Goal: Use online tool/utility: Use online tool/utility

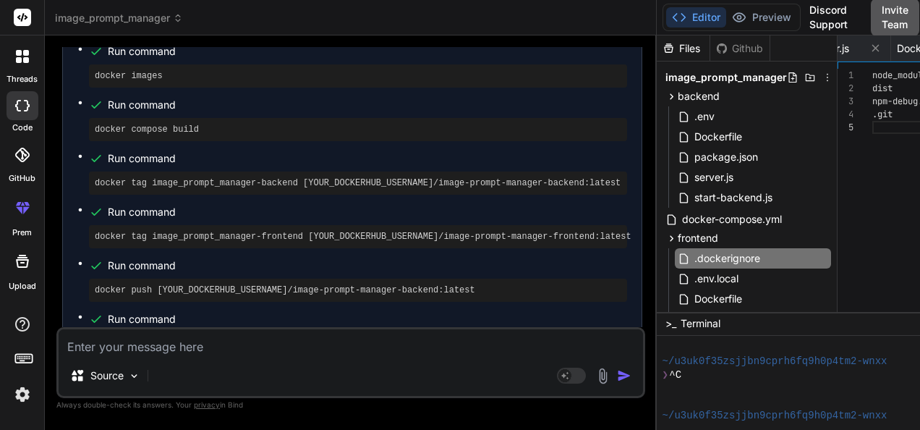
scroll to position [1756, 0]
click at [334, 343] on textarea at bounding box center [351, 342] width 585 height 26
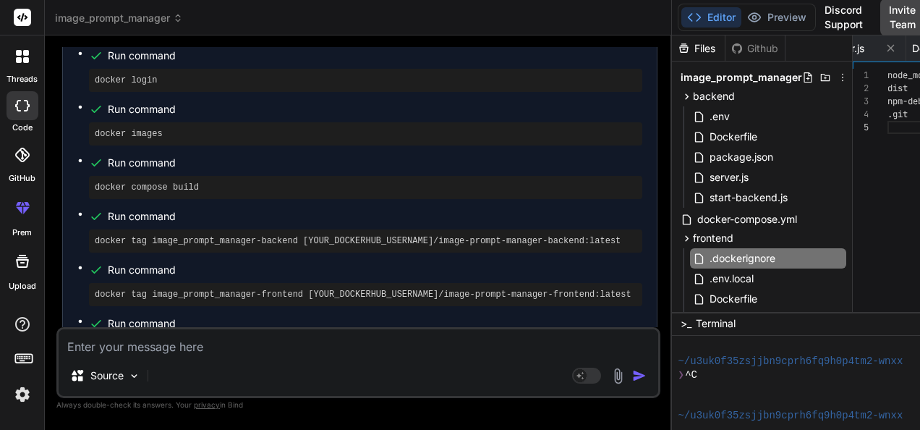
scroll to position [0, 90]
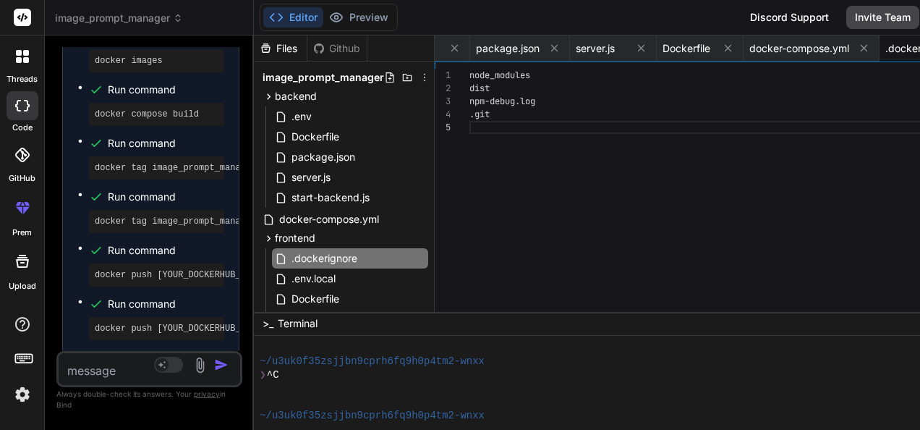
drag, startPoint x: 630, startPoint y: 207, endPoint x: 85, endPoint y: 214, distance: 544.2
click at [85, 214] on div "Bind AI Web Search Created with Pixso. Code Generator You Remove existing outpu…" at bounding box center [149, 232] width 209 height 394
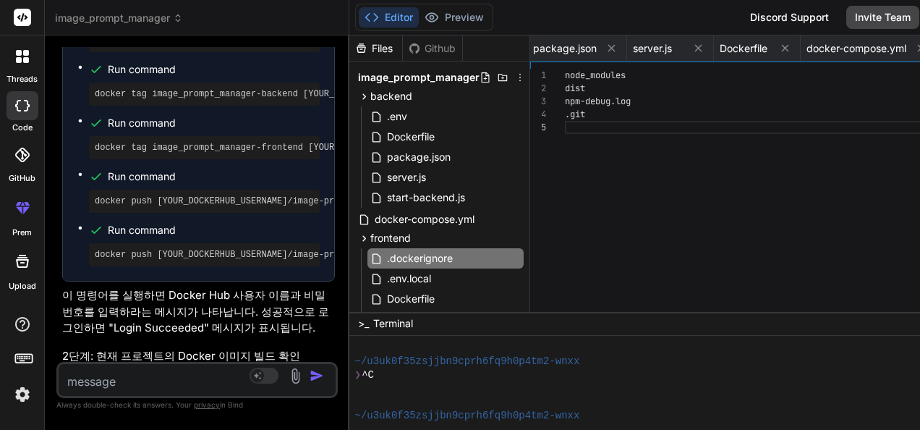
type textarea "x"
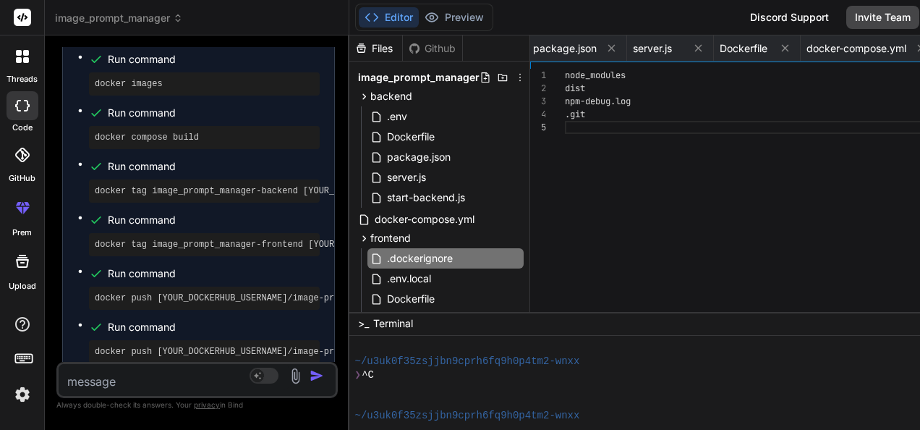
drag, startPoint x: 244, startPoint y: 275, endPoint x: 268, endPoint y: 275, distance: 23.9
click at [268, 275] on div "Bind AI Web Search Created with Pixso. Code Generator You Remove existing outpu…" at bounding box center [197, 232] width 305 height 394
click at [132, 381] on textarea at bounding box center [174, 377] width 231 height 26
type textarea "d"
type textarea "x"
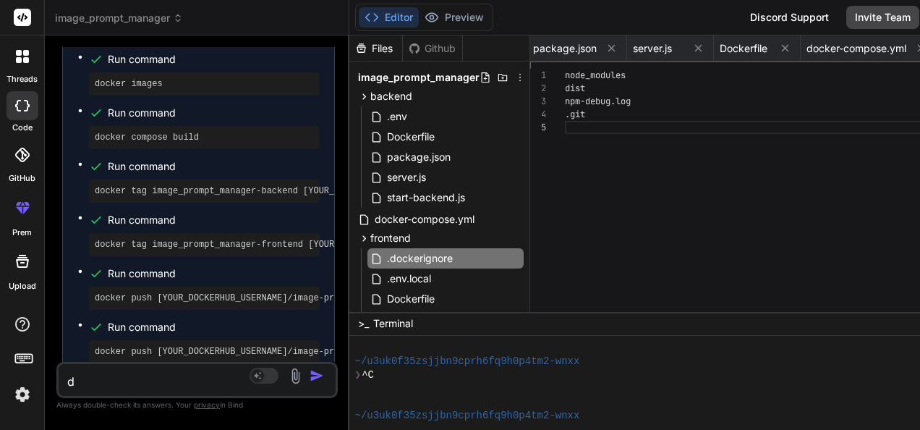
type textarea "x"
type textarea "D"
type textarea "x"
type textarea "De"
type textarea "x"
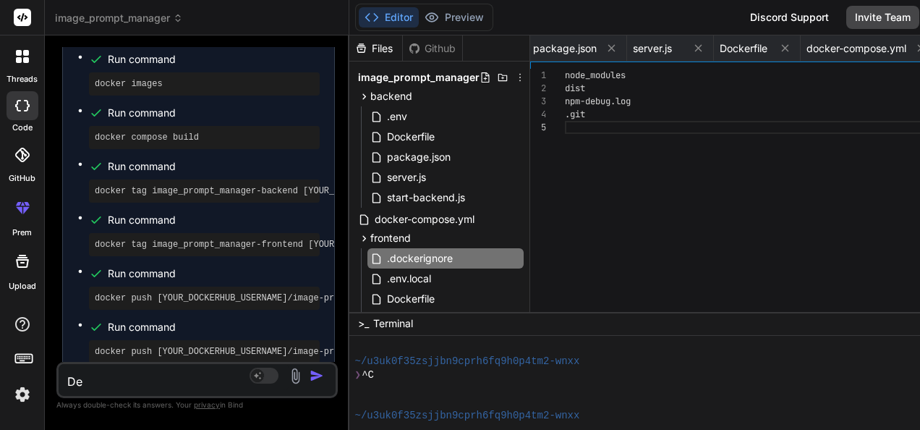
type textarea "Des"
type textarea "x"
type textarea "Desc"
type textarea "x"
type textarea "Descr"
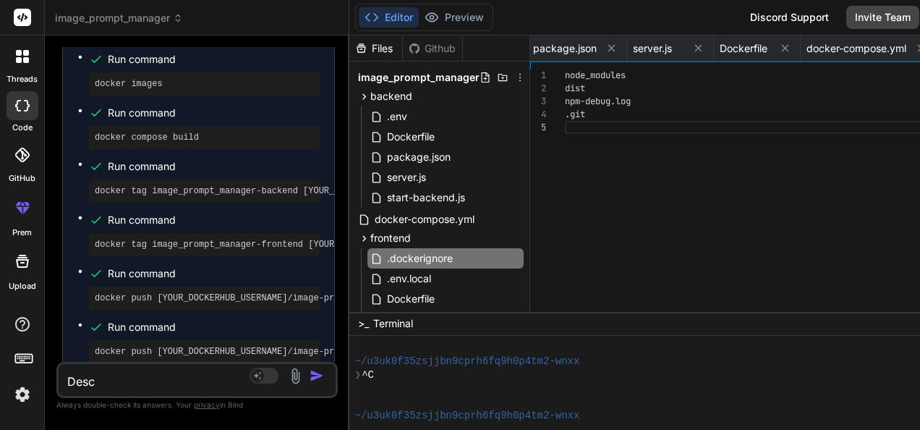
type textarea "x"
type textarea "Descri"
type textarea "x"
type textarea "Descrip"
type textarea "x"
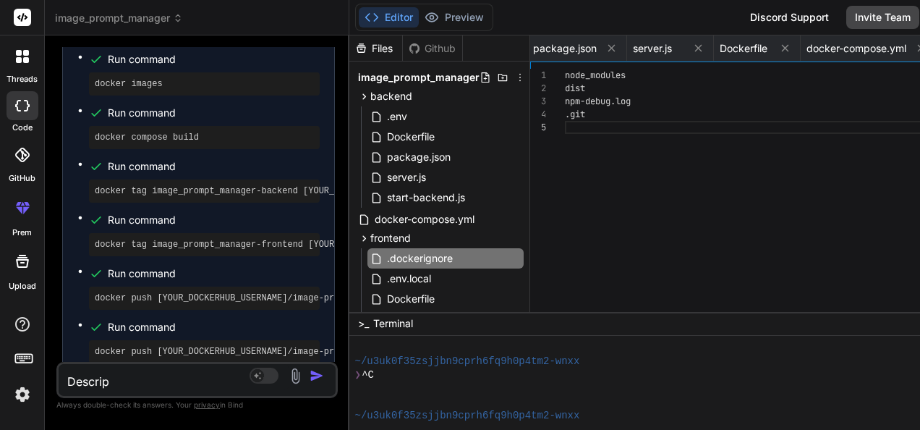
type textarea "Descript"
type textarea "x"
type textarea "Descripti"
type textarea "x"
type textarea "Descriptio"
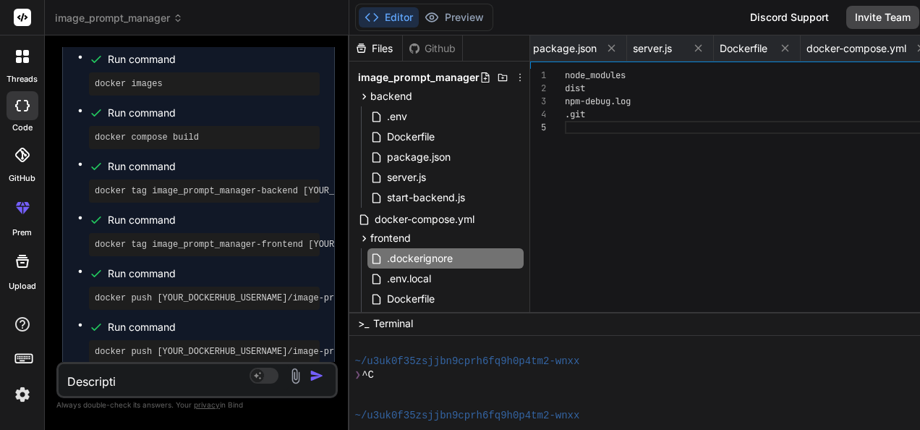
type textarea "x"
type textarea "Description"
type textarea "x"
type textarea "Description,"
type textarea "x"
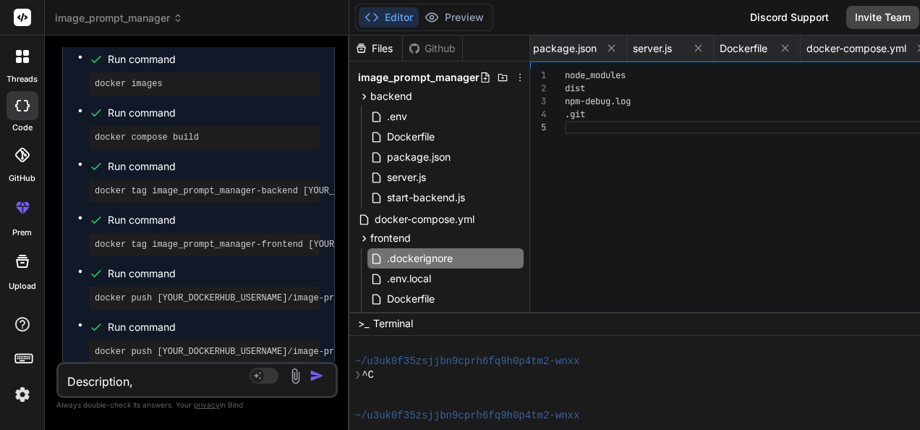
type textarea "Description,"
type textarea "x"
click at [153, 381] on textarea "Description," at bounding box center [174, 377] width 231 height 26
paste textarea "Prompt Content:"
type textarea "Description, Prompt Content:"
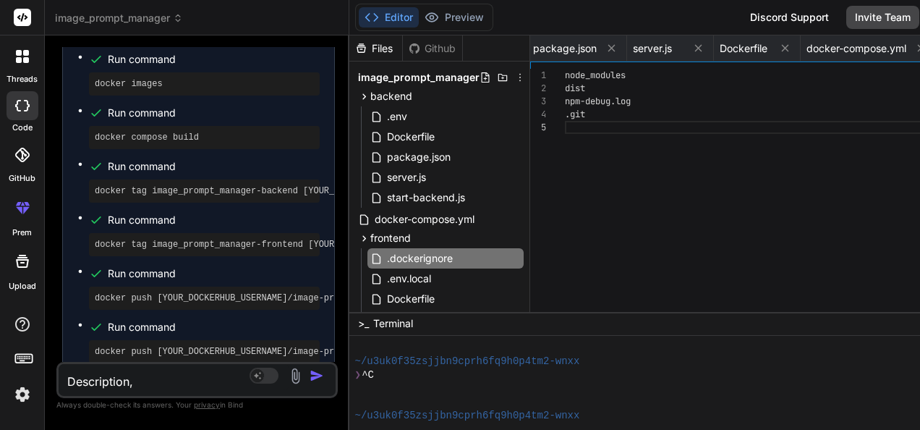
type textarea "x"
type textarea "Description, Prompt Content"
type textarea "x"
type textarea "Description, Prompt Content"
type textarea "x"
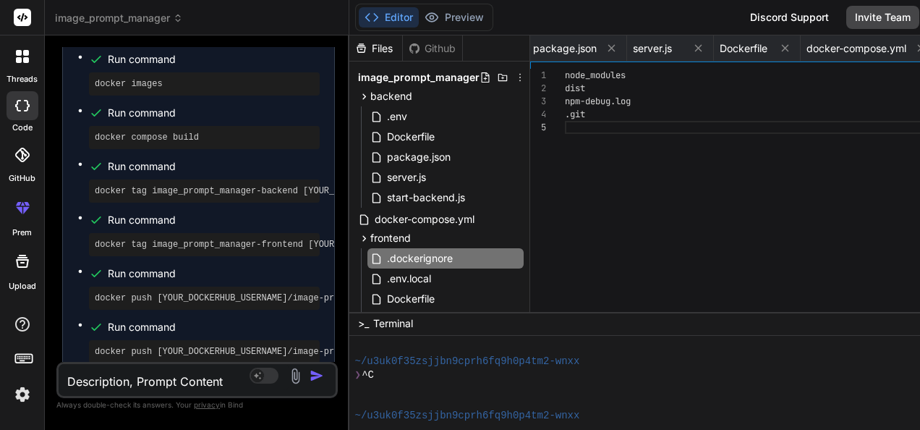
type textarea "Description, Prompt Content d"
type textarea "x"
type textarea "Description, Prompt Content dl"
type textarea "x"
type textarea "Description, Prompt Content d"
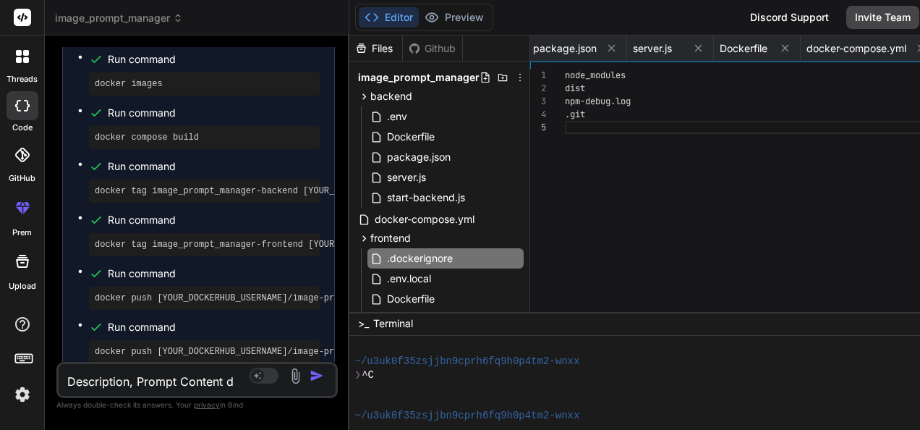
type textarea "x"
type textarea "Description, Prompt Content"
type textarea "x"
type textarea "Description, Prompt Content ㅇ"
type textarea "x"
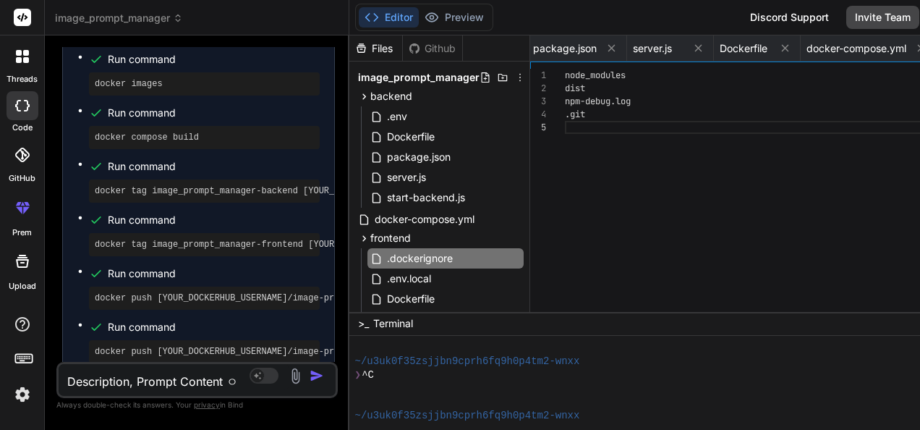
type textarea "Description, Prompt Content 이"
type textarea "x"
type textarea "Description, Prompt Content 입"
type textarea "x"
type textarea "Description, Prompt Content 입ㄹ"
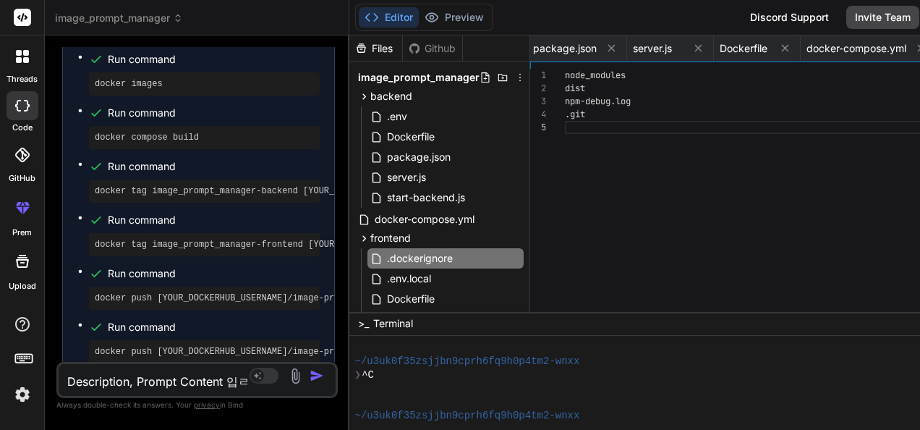
type textarea "x"
type textarea "Description, Prompt Content 입려"
type textarea "x"
type textarea "Description, Prompt Content 입력"
type textarea "x"
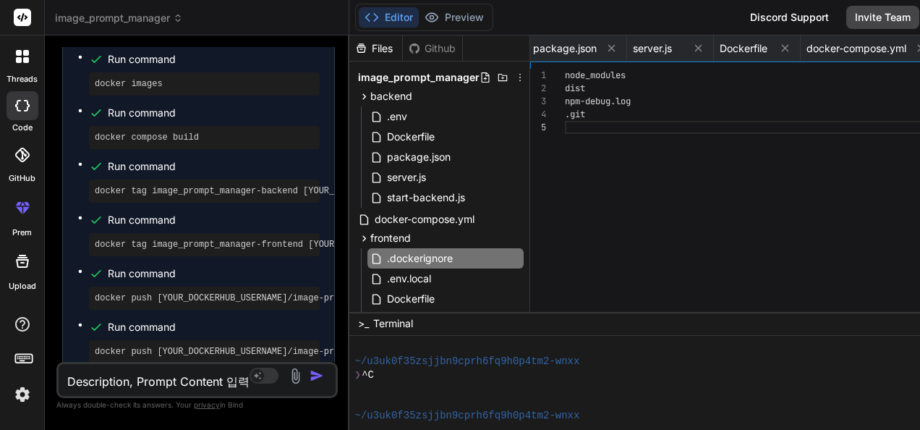
type textarea "Description, Prompt Content 입렧"
type textarea "x"
type textarea "Description, Prompt Content 입력시"
type textarea "x"
type textarea "Description, Prompt Content 입력시"
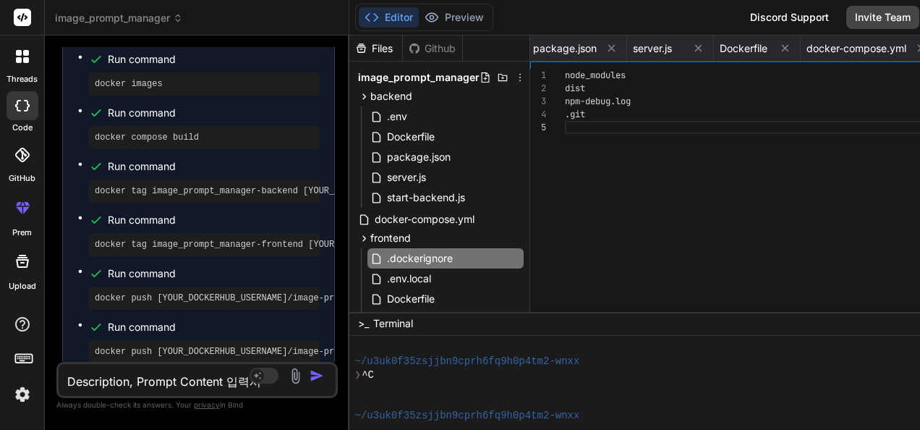
type textarea "x"
type textarea "Description, Prompt Content 입력시 p"
type textarea "x"
type textarea "Description, Prompt Content 입력시 pe"
type textarea "x"
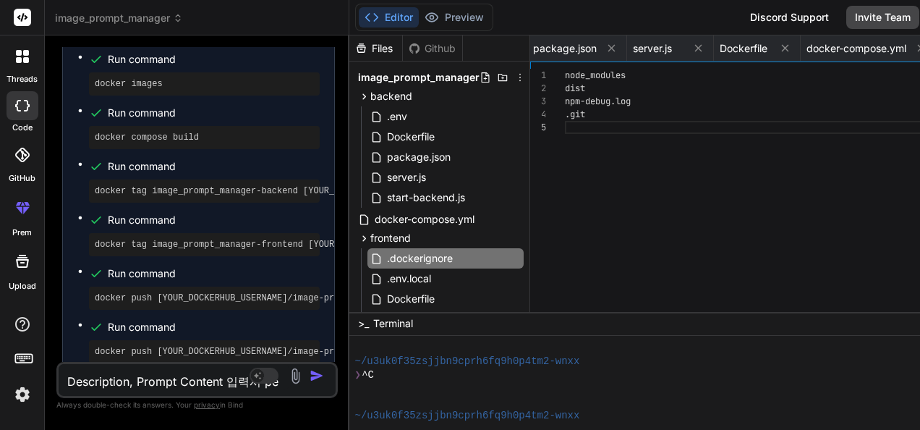
type textarea "Description, Prompt Content 입력시 per"
type textarea "x"
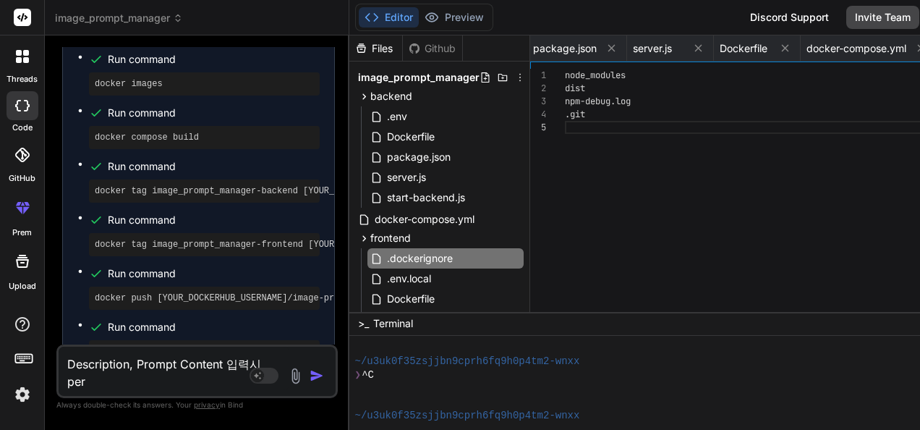
type textarea "Description, Prompt Content 입력시 perm"
type textarea "x"
type textarea "Description, Prompt Content 입력시 permi"
type textarea "x"
type textarea "Description, Prompt Content 입력시 permis"
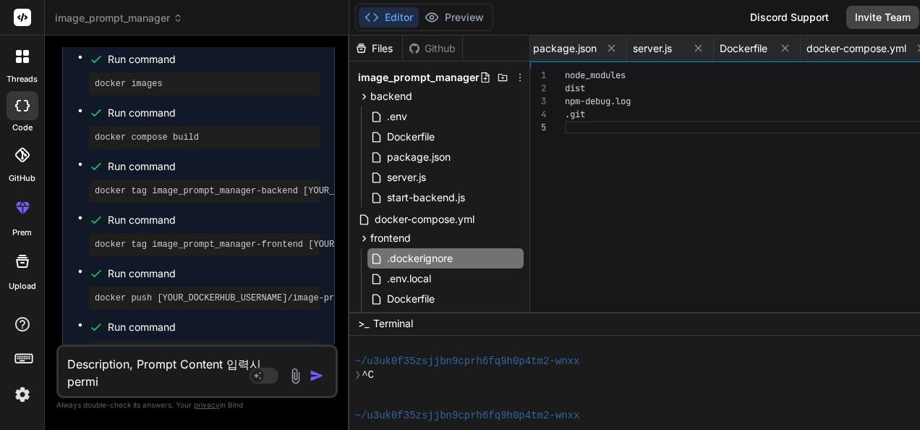
type textarea "x"
type textarea "Description, Prompt Content 입력시 permiss"
type textarea "x"
type textarea "Description, Prompt Content 입력시 permissi"
type textarea "x"
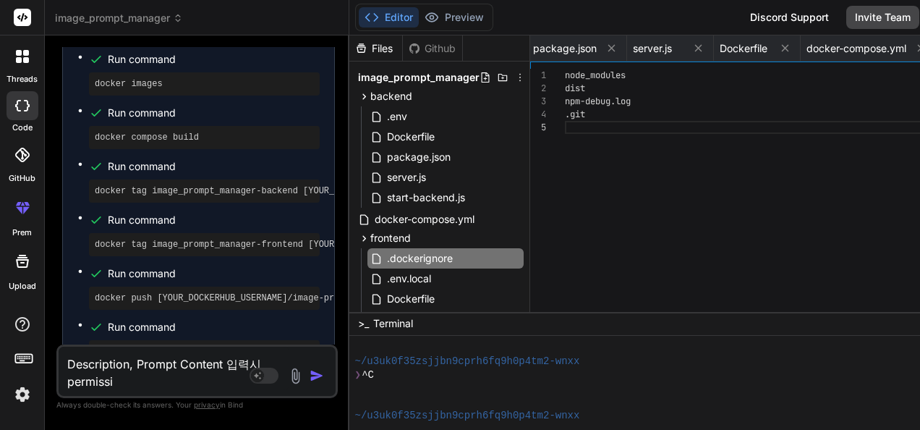
type textarea "Description, Prompt Content 입력시 permissio"
type textarea "x"
type textarea "Description, Prompt Content 입력시 permission"
type textarea "x"
type textarea "Description, Prompt Content 입력시 permission"
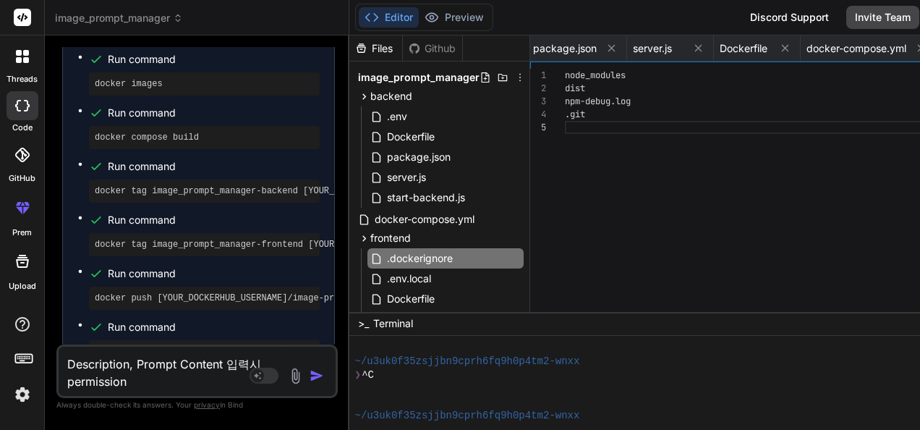
type textarea "x"
type textarea "Description, Prompt Content 입력시 permission e"
type textarea "x"
type textarea "Description, Prompt Content 입력시 permission er"
type textarea "x"
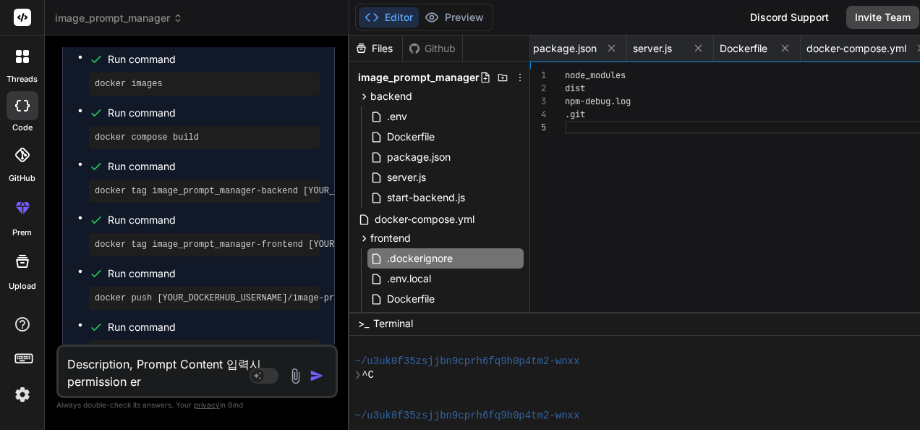
type textarea "Description, Prompt Content 입력시 permission err"
type textarea "x"
type textarea "Description, Prompt Content 입력시 permission erro"
type textarea "x"
type textarea "Description, Prompt Content 입력시 permission error"
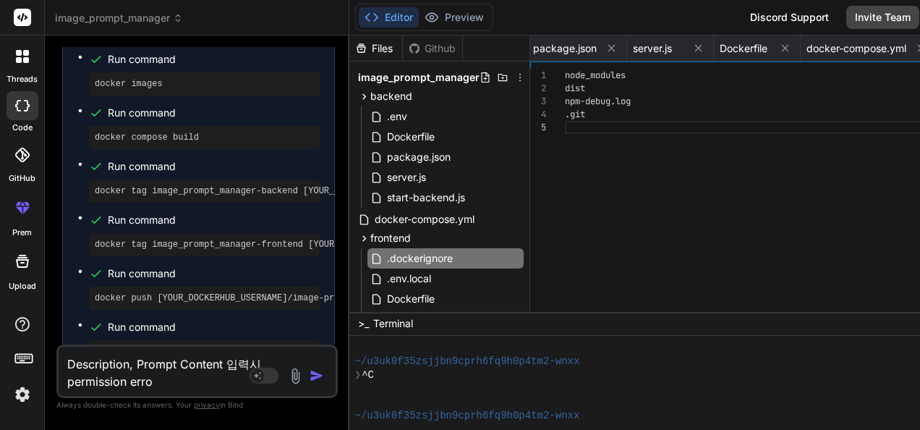
type textarea "x"
type textarea "Description, Prompt Content 입력시 permission error"
type textarea "x"
type textarea "Description, Prompt Content 입력시 permission error ㅍ"
type textarea "x"
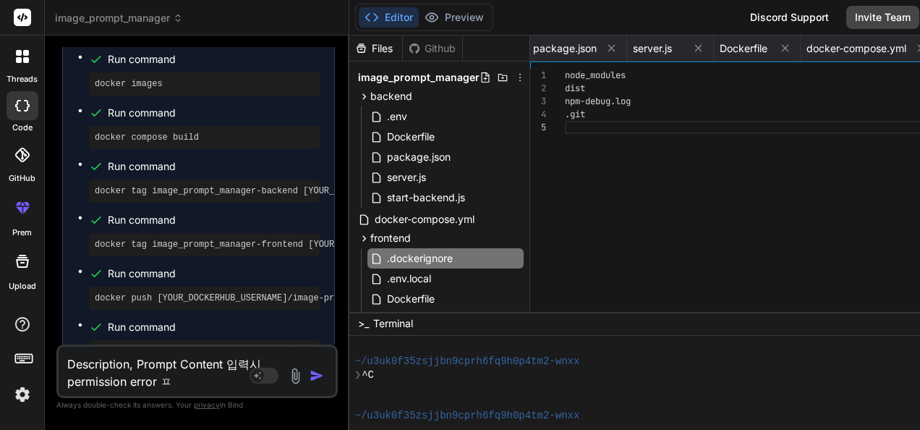
type textarea "Description, Prompt Content 입력시 permission error 파"
type textarea "x"
type textarea "Description, Prompt Content 입력시 permission error 팝"
type textarea "x"
type textarea "Description, Prompt Content 입력시 permission error 팝ㅇ"
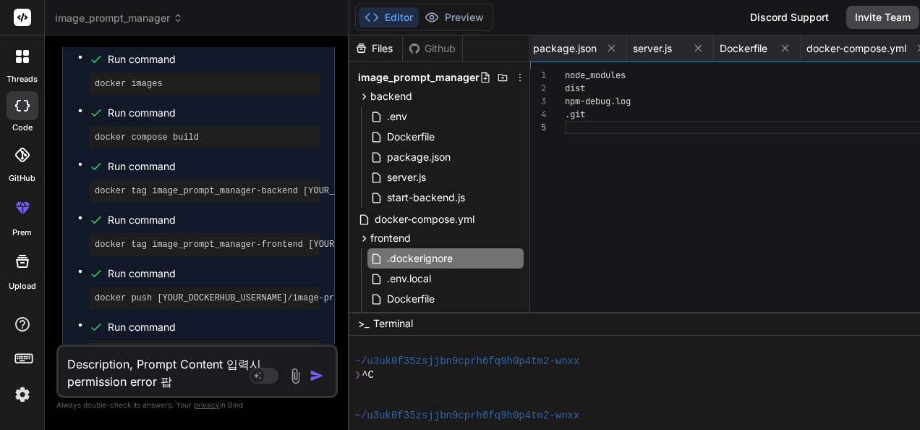
type textarea "x"
type textarea "Description, Prompt Content 입력시 permission error 팝어"
type textarea "x"
type textarea "Description, Prompt Content 입력시 permission error 팝업"
type textarea "x"
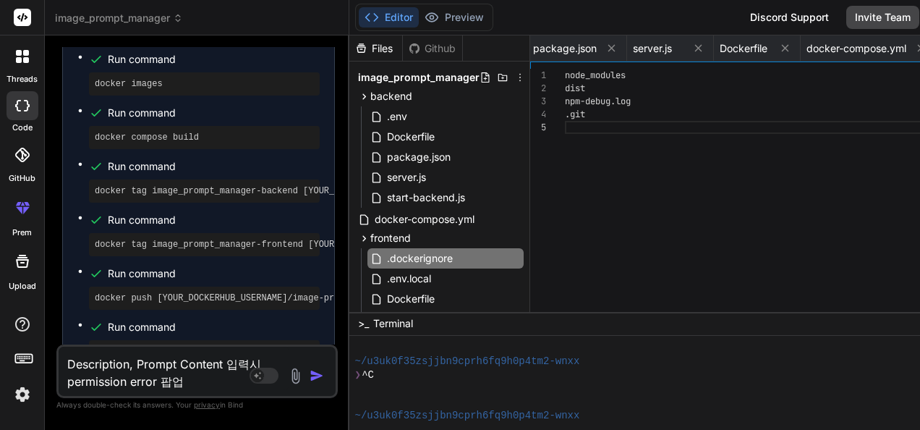
type textarea "Description, Prompt Content 입력시 permission error 팝업ㅇ"
type textarea "x"
type textarea "Description, Prompt Content 입력시 permission error 팝업이"
type textarea "x"
type textarea "Description, Prompt Content 입력시 permission error 팝업이"
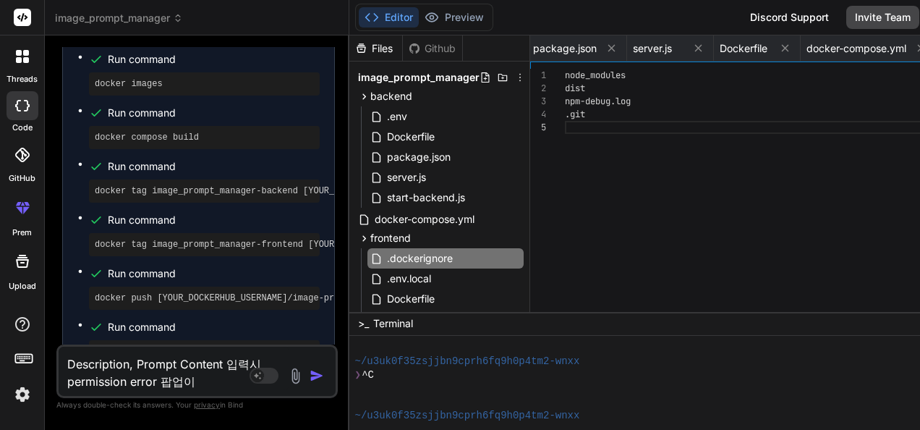
type textarea "x"
type textarea "Description, Prompt Content 입력시 permission error 팝업이 ㅂ"
type textarea "x"
type textarea "Description, Prompt Content 입력시 permission error 팝업이 바"
type textarea "x"
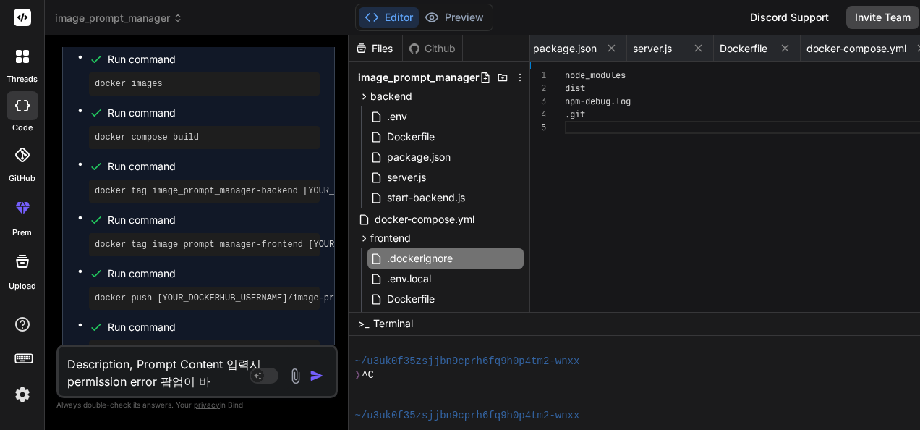
type textarea "Description, Prompt Content 입력시 permission error 팝업이 발"
type textarea "x"
type textarea "Description, Prompt Content 입력시 permission error 팝업이 밠"
type textarea "x"
type textarea "Description, Prompt Content 입력시 permission error 팝업이 발새"
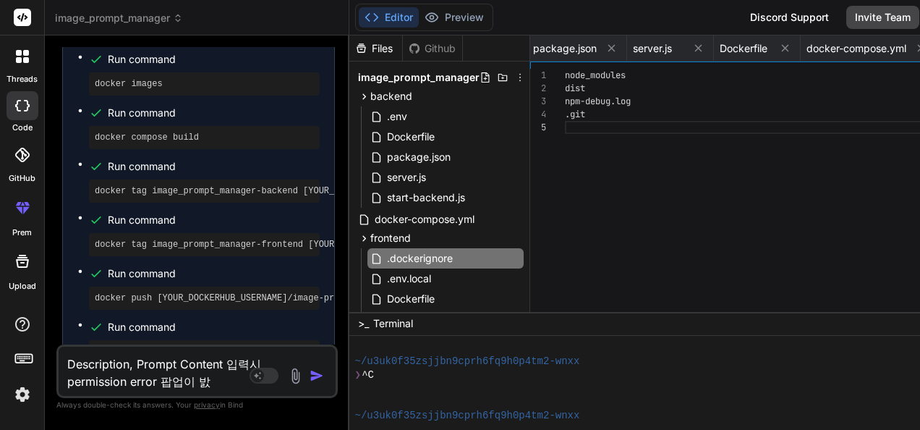
type textarea "x"
type textarea "Description, Prompt Content 입력시 permission error 팝업이 발생"
type textarea "x"
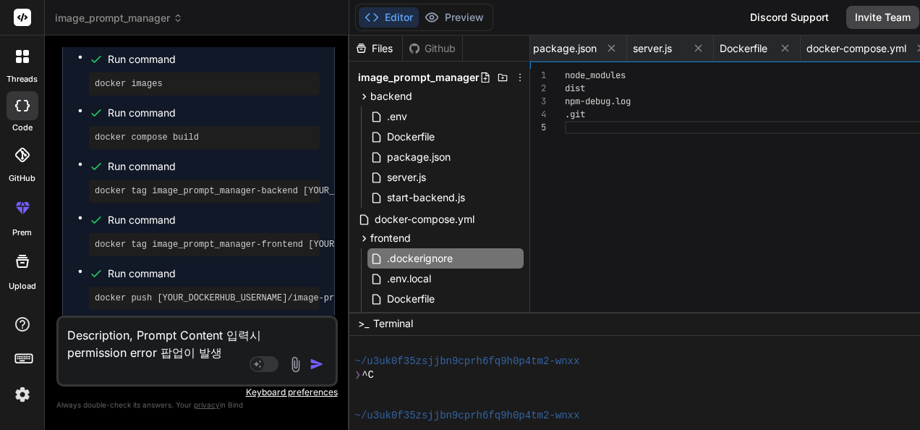
type textarea "1Description, Prompt Content 입력시 permission error 팝업이 발생"
type textarea "x"
type textarea "1.Description, Prompt Content 입력시 permission error 팝업이 발생"
type textarea "x"
type textarea "1. Description, Prompt Content 입력시 permission error 팝업이 발생"
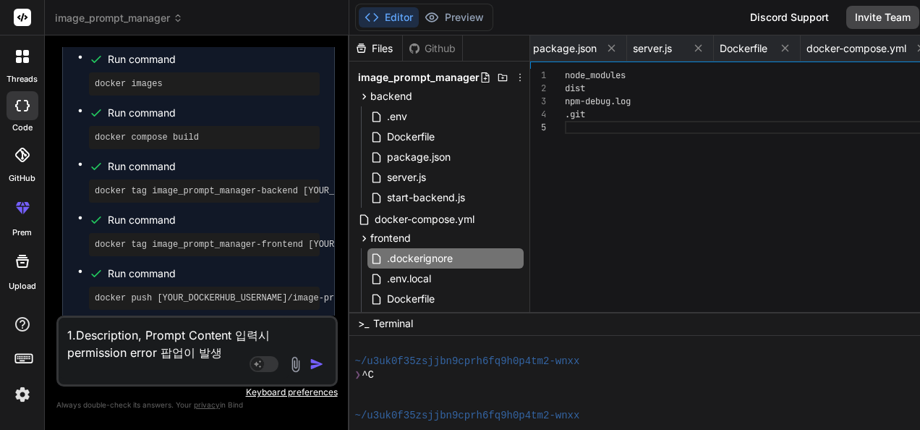
type textarea "x"
type textarea "1. Description, Prompt Content 입력시 permission error 팝업이 발생 2"
type textarea "x"
type textarea "1. Description, Prompt Content 입력시 permission error 팝업이 발생 2."
type textarea "x"
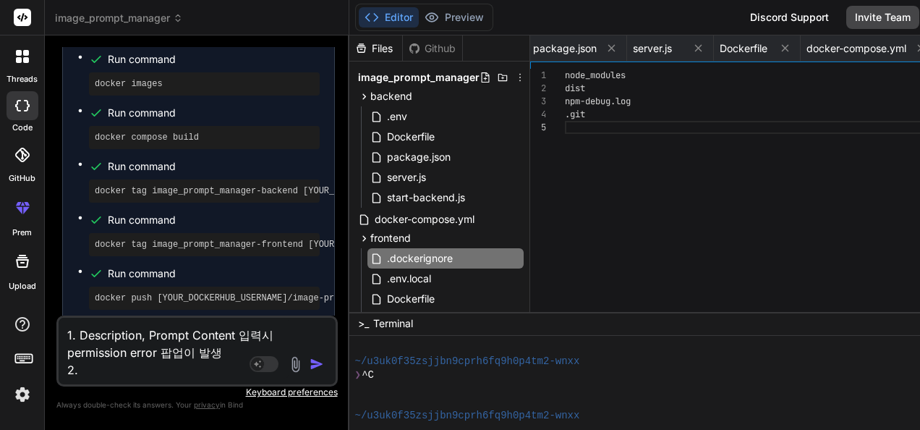
type textarea "1. Description, Prompt Content 입력시 permission error 팝업이 발생 2."
type textarea "x"
type textarea "1. Description, Prompt Content 입력시 permission error 팝업이 발생 2. P"
type textarea "x"
type textarea "1. Description, Prompt Content 입력시 permission error 팝업이 발생 2. Pr"
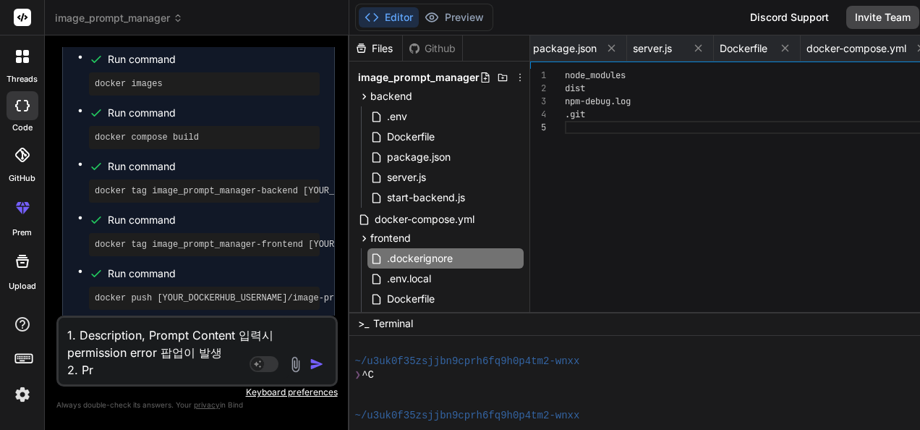
type textarea "x"
type textarea "1. Description, Prompt Content 입력시 permission error 팝업이 발생 2. Pro"
type textarea "x"
type textarea "1. Description, Prompt Content 입력시 permission error 팝업이 발생 2. Pr"
type textarea "x"
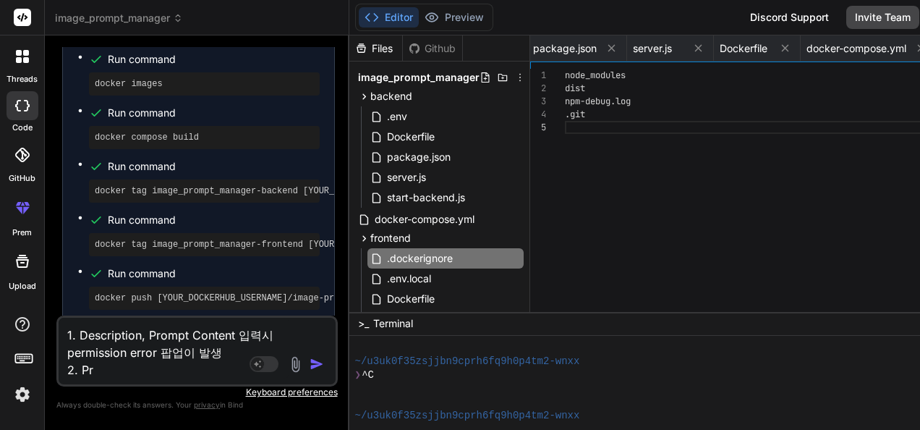
type textarea "1. Description, Prompt Content 입력시 permission error 팝업이 발생 2. P"
type textarea "x"
type textarea "1. Description, Prompt Content 입력시 permission error 팝업이 발생 2."
type textarea "x"
type textarea "1. Description, Prompt Content 입력시 permission error 팝업이 발생 2. A"
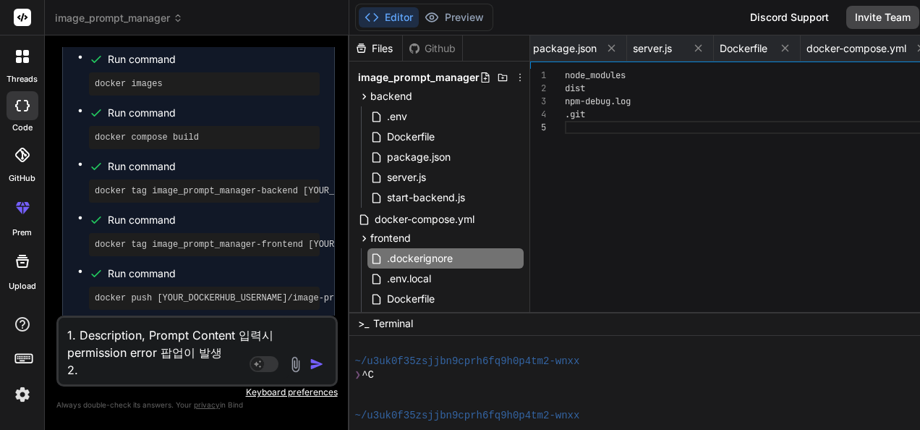
type textarea "x"
type textarea "1. Description, Prompt Content 입력시 permission error 팝업이 발생 2. Ad"
type textarea "x"
type textarea "1. Description, Prompt Content 입력시 permission error 팝업이 발생 2. Add"
type textarea "x"
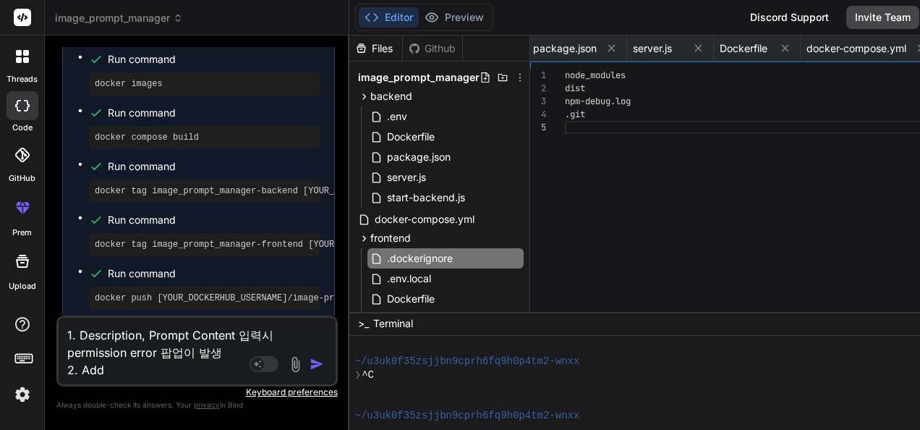
type textarea "1. Description, Prompt Content 입력시 permission error 팝업이 발생 2. Add"
type textarea "x"
type textarea "1. Description, Prompt Content 입력시 permission error 팝업이 발생 2. Add p"
type textarea "x"
type textarea "1. Description, Prompt Content 입력시 permission error 팝업이 발생 2. Add pr"
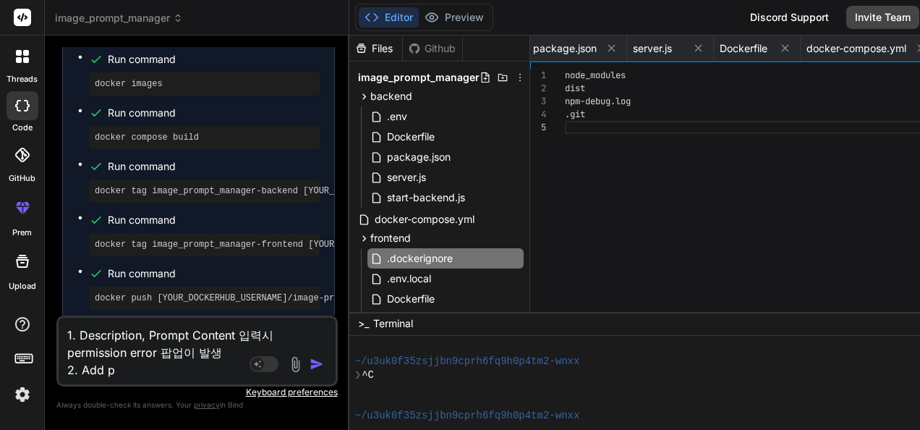
type textarea "x"
type textarea "1. Description, Prompt Content 입력시 permission error 팝업이 발생 2. Add pro"
type textarea "x"
type textarea "1. Description, Prompt Content 입력시 permission error 팝업이 발생 2. Add prom"
type textarea "x"
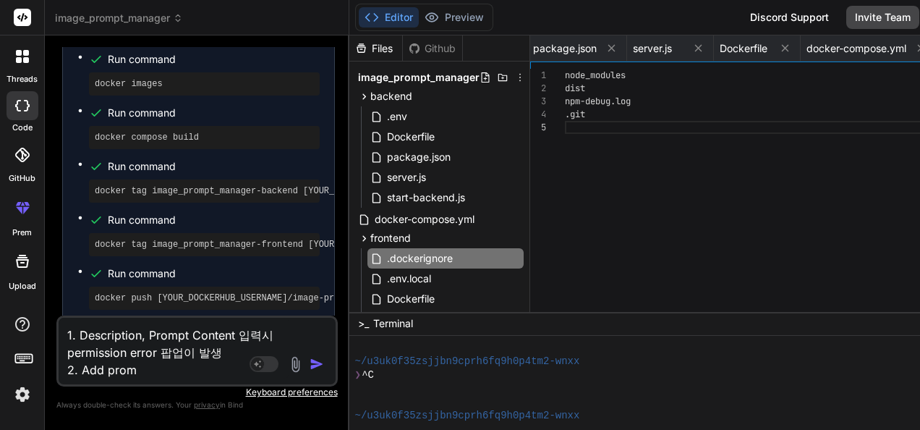
type textarea "1. Description, Prompt Content 입력시 permission error 팝업이 발생 2. Add promp"
type textarea "x"
type textarea "1. Description, Prompt Content 입력시 permission error 팝업이 발생 2. Add prompt"
type textarea "x"
type textarea "1. Description, Prompt Content 입력시 permission error 팝업이 발생 2. Add promptㅅ"
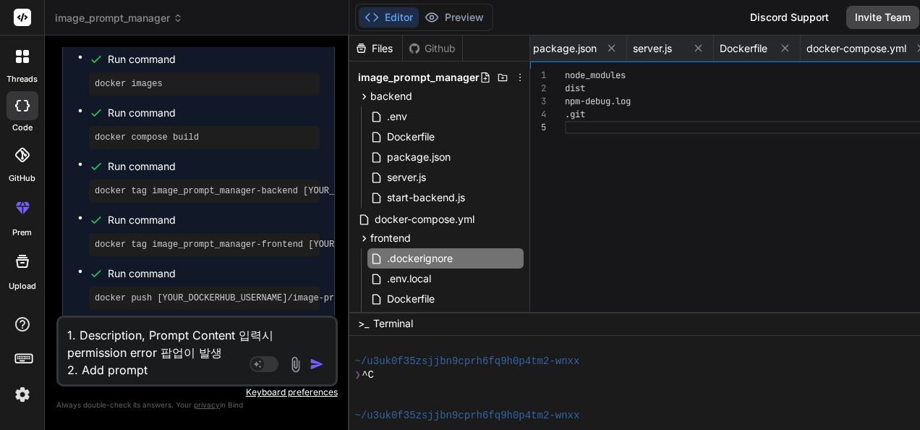
type textarea "x"
type textarea "1. Description, Prompt Content 입력시 permission error 팝업이 발생 2. Add prompt시"
type textarea "x"
type textarea "1. Description, Prompt Content 입력시 permission error 팝업이 발생 2. Add prompt시"
type textarea "x"
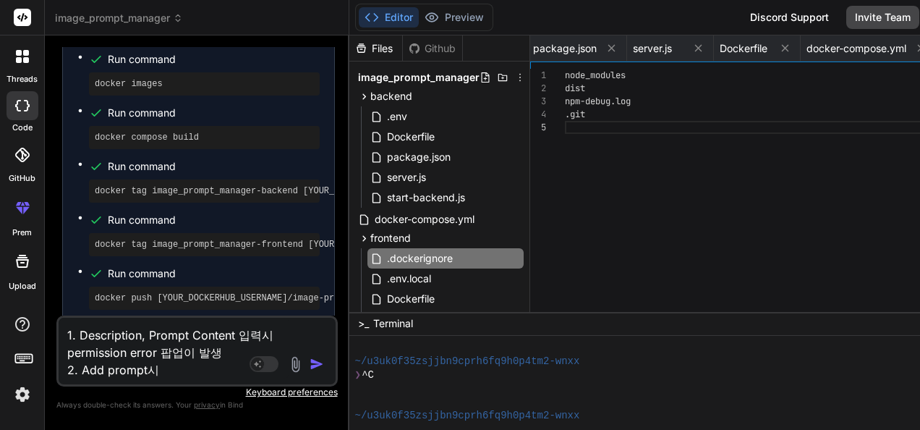
type textarea "1. Description, Prompt Content 입력시 permission error 팝업이 발생 2. Add prompt시 c"
type textarea "x"
type textarea "1. Description, Prompt Content 입력시 permission error 팝업이 발생 2. Add prompt시 ca"
type textarea "x"
type textarea "1. Description, Prompt Content 입력시 permission error 팝업이 발생 2. Add prompt시 cat"
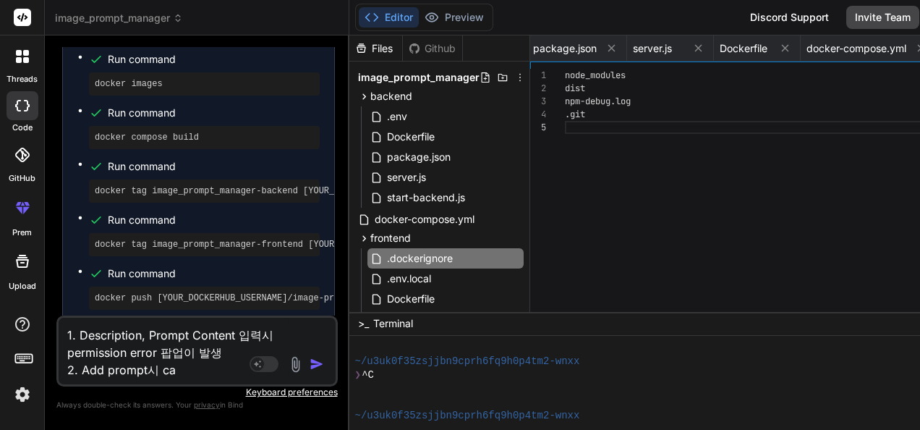
type textarea "x"
type textarea "1. Description, Prompt Content 입력시 permission error 팝업이 발생 2. Add prompt시 cate"
type textarea "x"
type textarea "1. Description, Prompt Content 입력시 permission error 팝업이 발생 2. Add prompt시 categ"
type textarea "x"
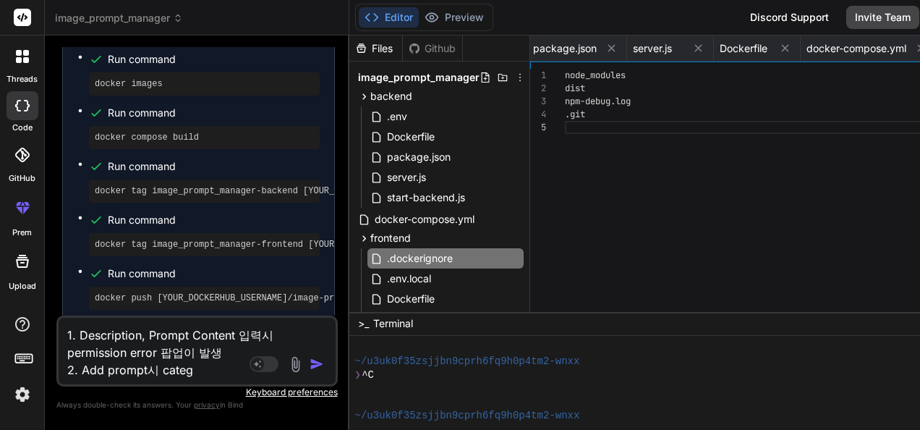
type textarea "1. Description, Prompt Content 입력시 permission error 팝업이 발생 2. Add prompt시 categr"
type textarea "x"
type textarea "1. Description, Prompt Content 입력시 permission error 팝업이 발생 2. Add prompt시 categ"
type textarea "x"
type textarea "1. Description, Prompt Content 입력시 permission error 팝업이 발생 2. Add prompt시 catego"
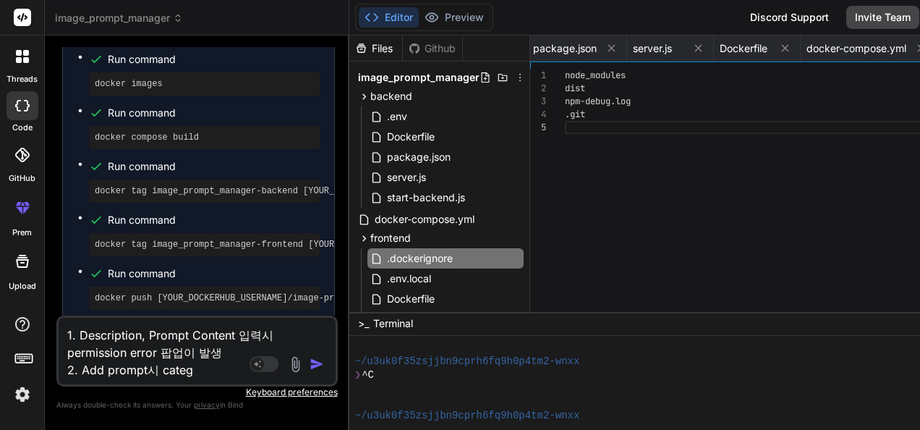
type textarea "x"
type textarea "1. Description, Prompt Content 입력시 permission error 팝업이 발생 2. Add prompt시 categ…"
type textarea "x"
type textarea "1. Description, Prompt Content 입력시 permission error 팝업이 발생 2. Add prompt시 categ…"
type textarea "x"
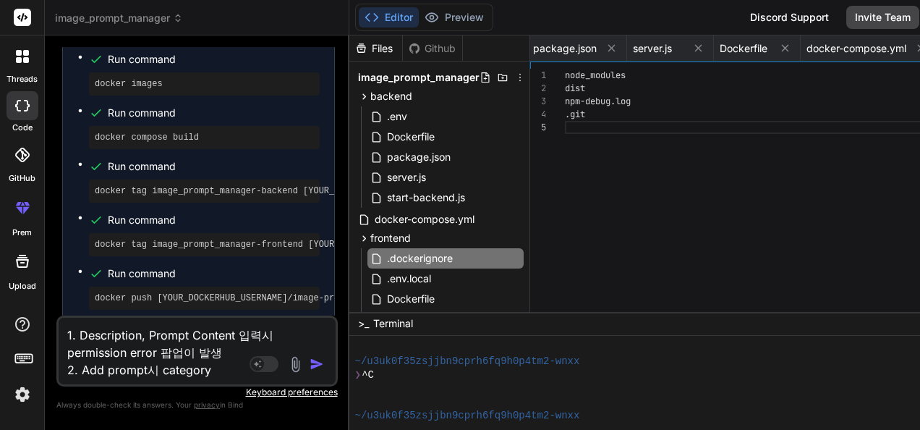
type textarea "1. Description, Prompt Content 입력시 permission error 팝업이 발생 2. Add prompt시 categ…"
type textarea "x"
type textarea "1. Description, Prompt Content 입력시 permission error 팝업이 발생 2. Add prompt시 categ…"
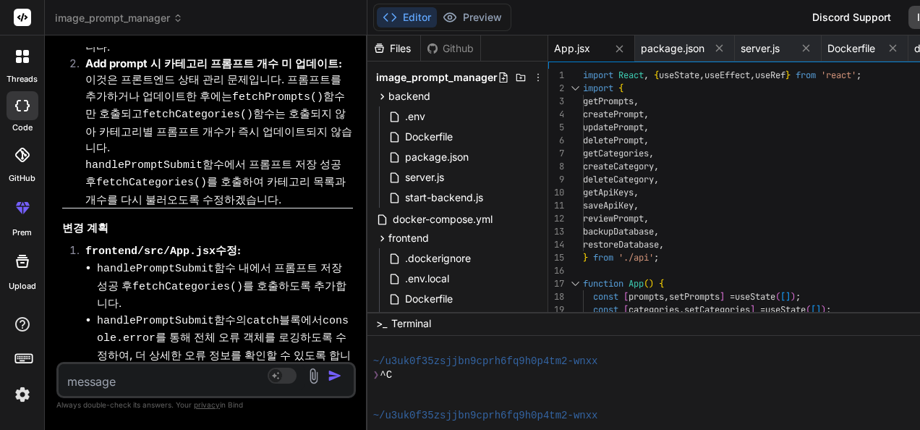
scroll to position [14701, 0]
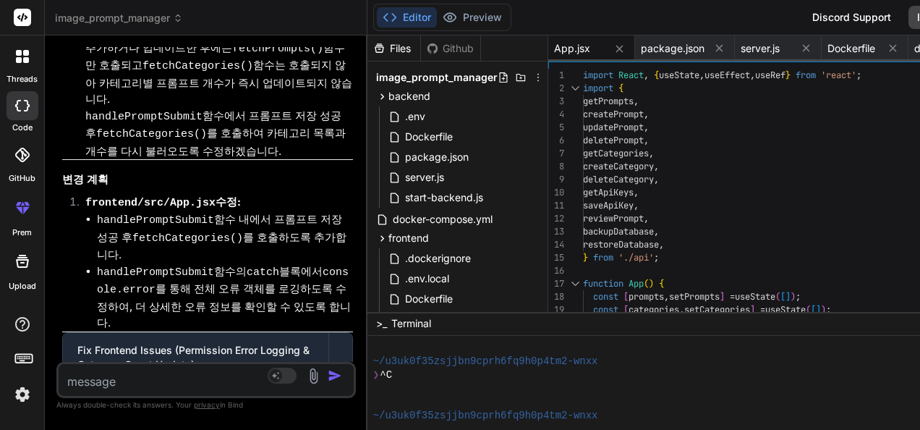
click at [572, 49] on span "App.jsx" at bounding box center [572, 48] width 36 height 14
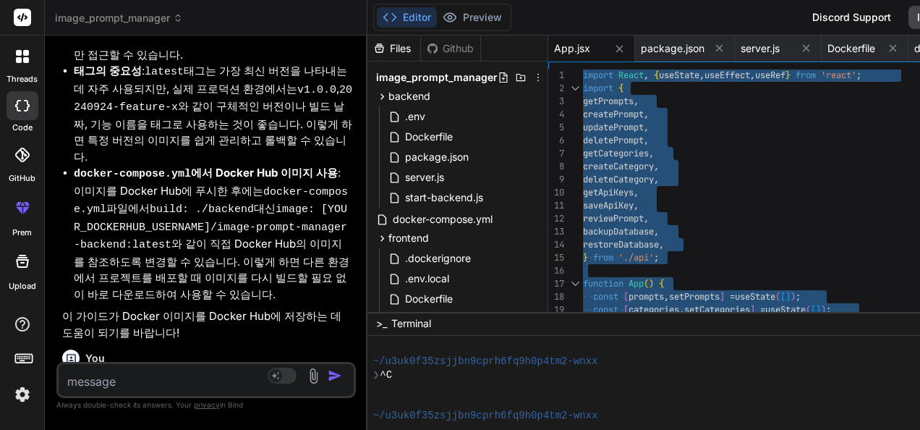
scroll to position [14050, 0]
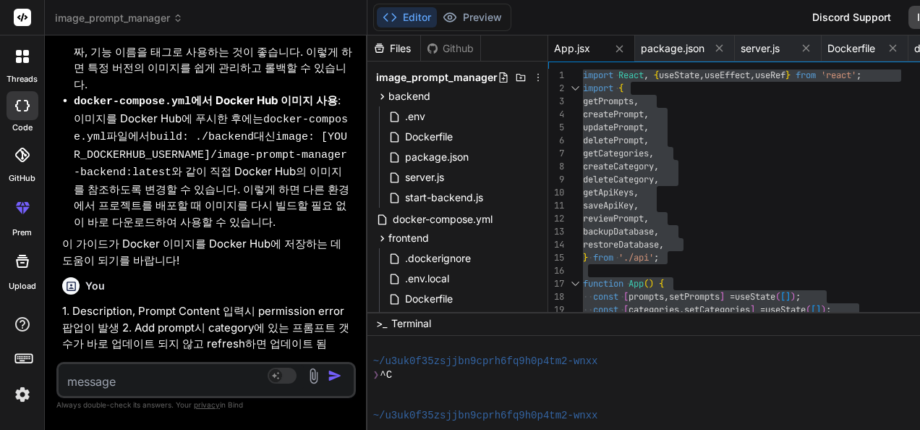
drag, startPoint x: 85, startPoint y: 219, endPoint x: 256, endPoint y: 219, distance: 170.8
click at [256, 409] on strong "Description, Prompt Content 입력 시 permission error 팝업:" at bounding box center [217, 424] width 265 height 30
copy strong "Description, Prompt Content 입력"
click at [193, 384] on textarea at bounding box center [182, 377] width 246 height 26
paste textarea "Description, Prompt Content 입력"
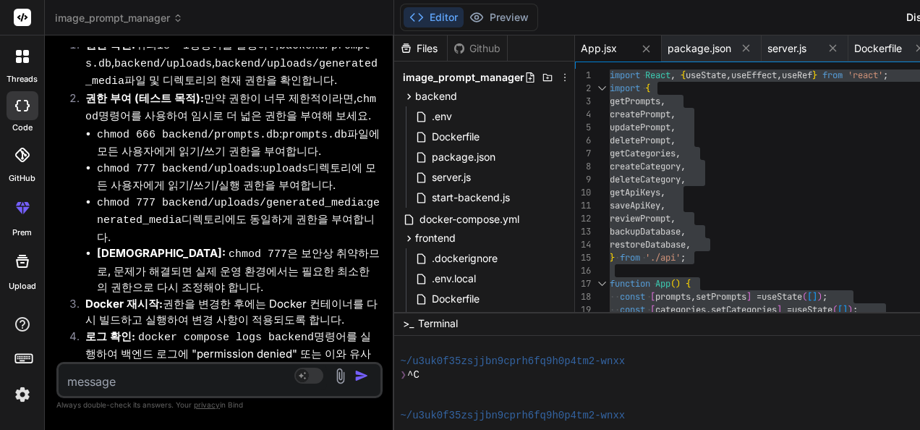
scroll to position [16955, 0]
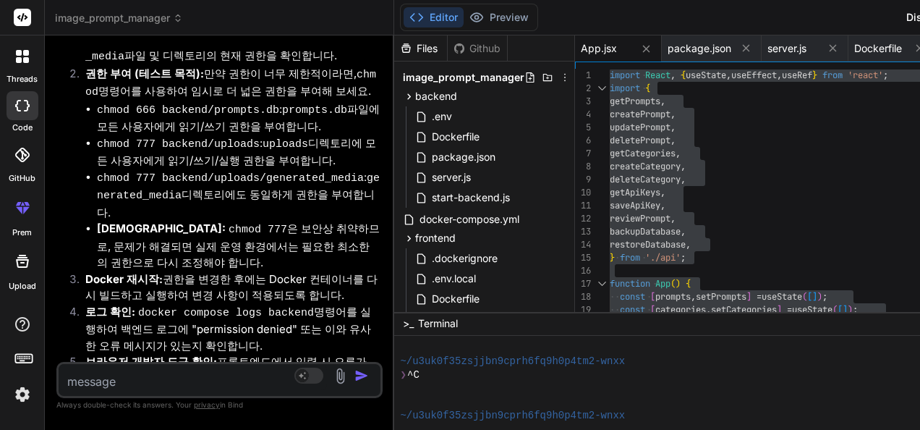
click at [202, 371] on textarea at bounding box center [193, 377] width 268 height 26
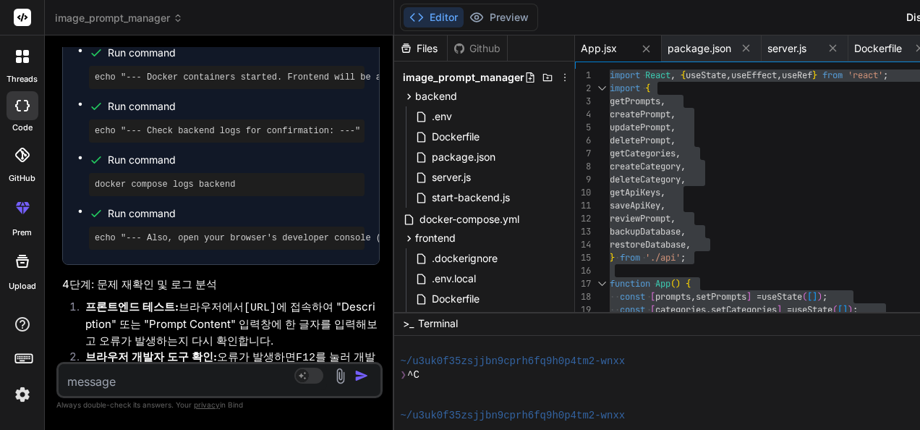
scroll to position [19184, 0]
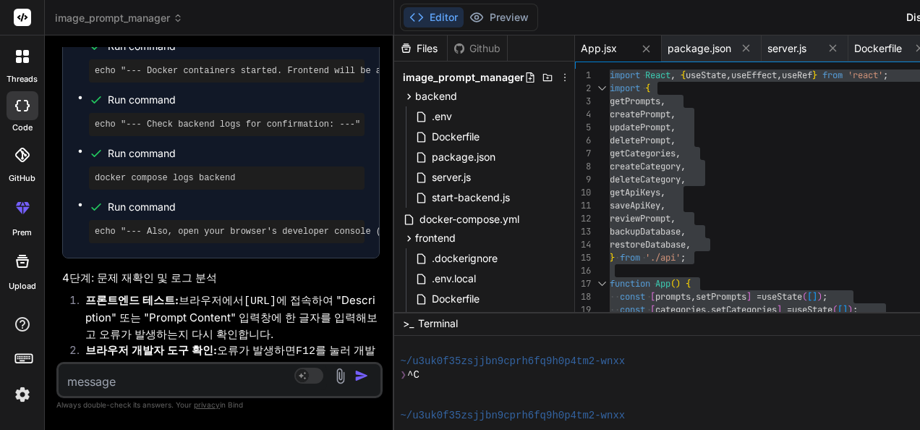
click at [175, 370] on textarea at bounding box center [193, 377] width 268 height 26
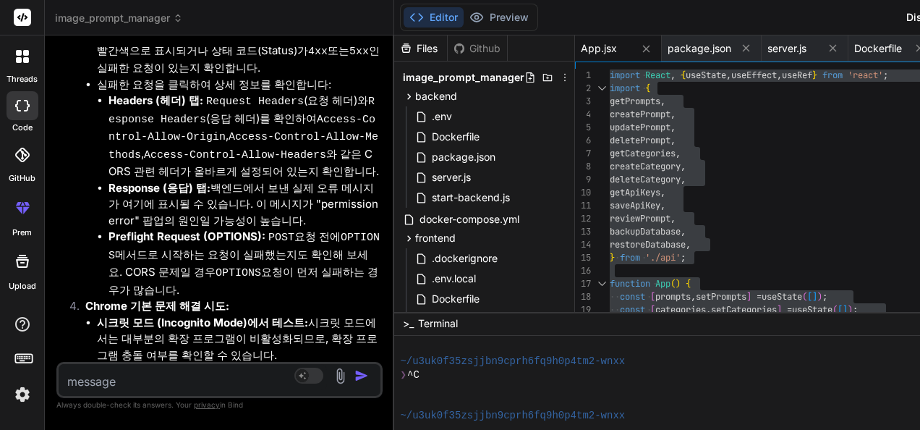
scroll to position [20364, 0]
